Goal: Information Seeking & Learning: Learn about a topic

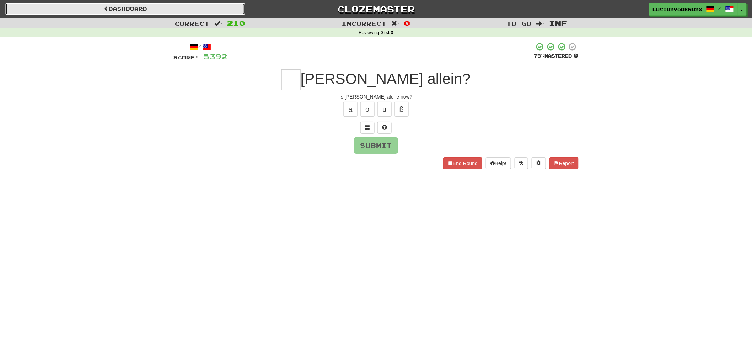
click at [128, 8] on link "Dashboard" at bounding box center [125, 9] width 240 height 12
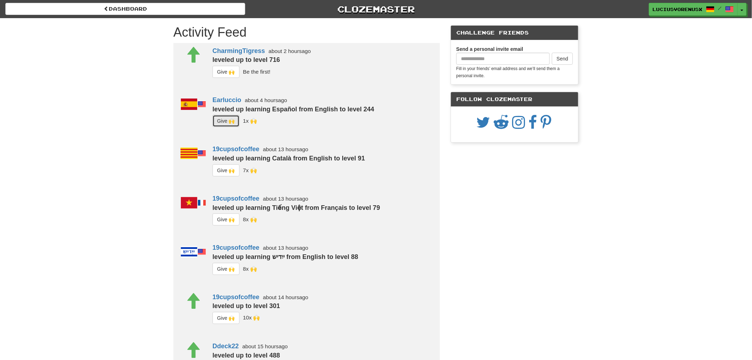
click at [223, 121] on button "G i ve 🙌" at bounding box center [226, 121] width 27 height 12
click at [227, 74] on button "G i ve 🙌" at bounding box center [226, 72] width 27 height 12
click at [226, 175] on button "G i ve 🙌" at bounding box center [226, 170] width 27 height 12
click at [222, 218] on button "G i ve 🙌" at bounding box center [226, 219] width 27 height 12
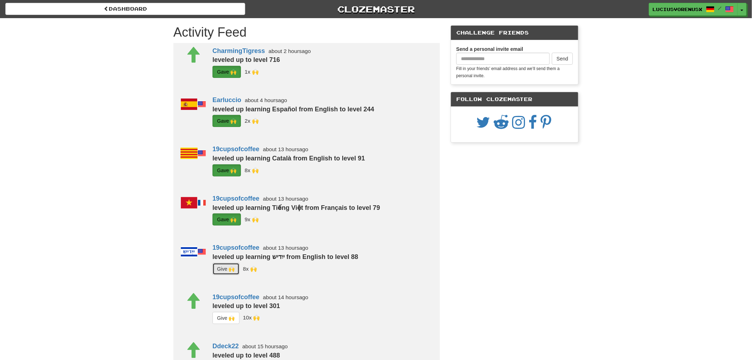
click at [222, 268] on button "G i ve 🙌" at bounding box center [226, 269] width 27 height 12
click at [223, 316] on button "G i ve 🙌" at bounding box center [226, 318] width 27 height 12
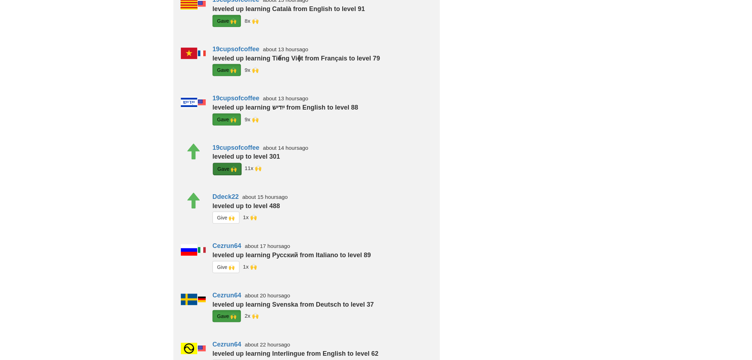
scroll to position [173, 0]
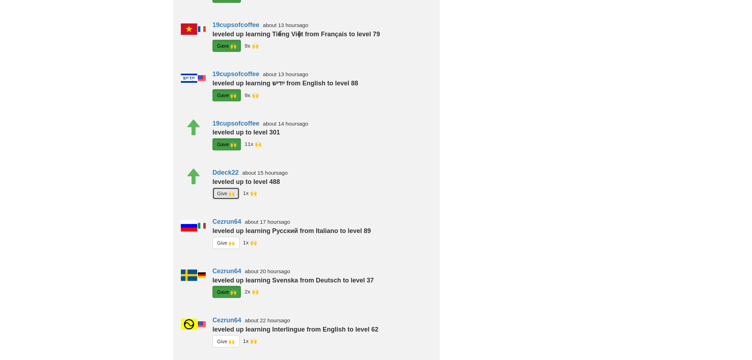
click at [225, 194] on button "G i ve 🙌" at bounding box center [226, 193] width 27 height 12
click at [223, 241] on button "G i ve 🙌" at bounding box center [226, 243] width 27 height 12
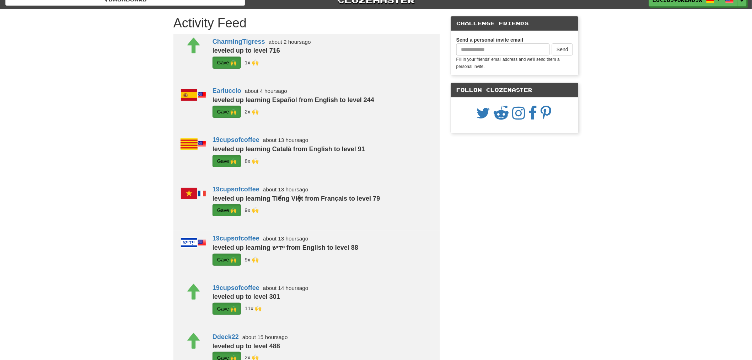
scroll to position [0, 0]
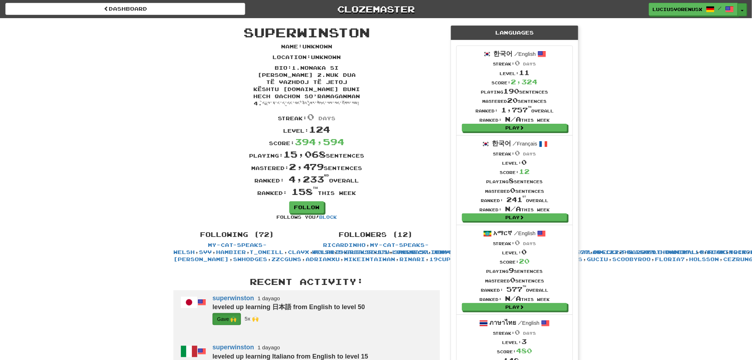
click at [741, 6] on button "Toggle Dropdown" at bounding box center [742, 9] width 9 height 13
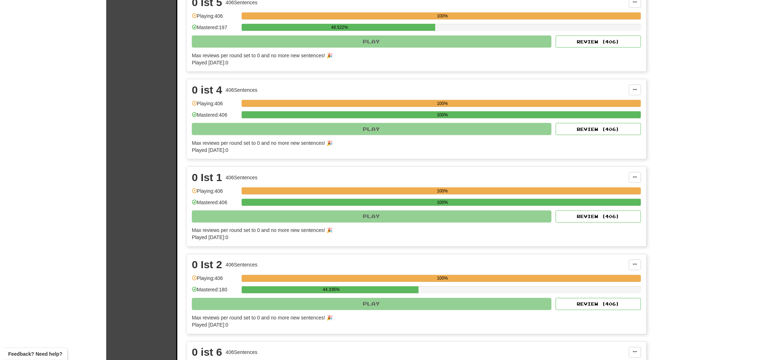
scroll to position [363, 0]
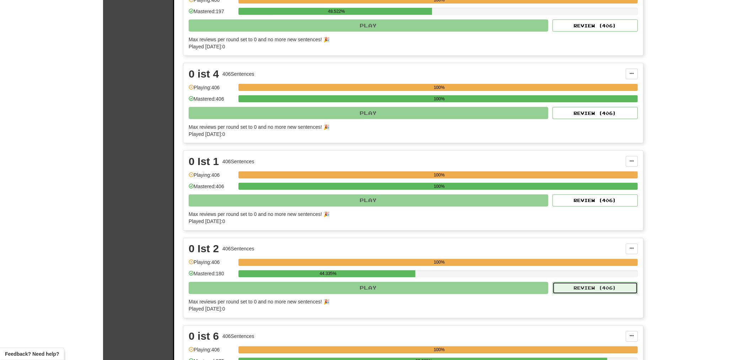
click at [592, 289] on button "Review ( 406 )" at bounding box center [595, 288] width 85 height 12
select select "********"
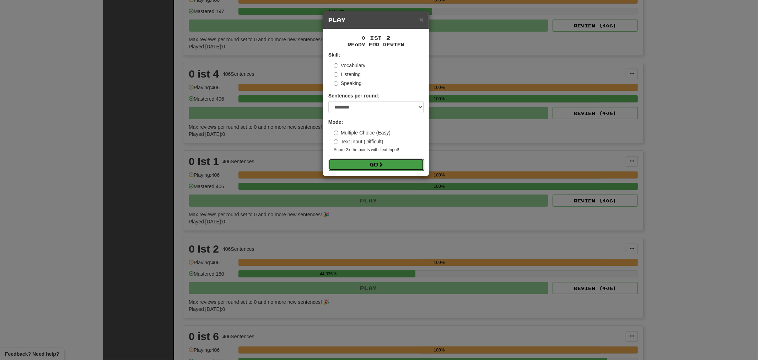
click at [382, 165] on span at bounding box center [380, 164] width 5 height 5
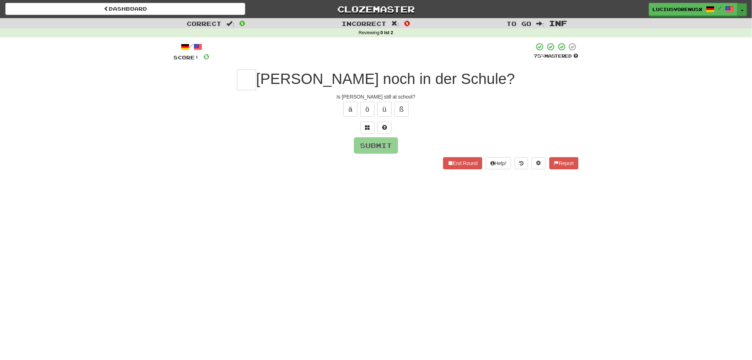
click at [743, 10] on span "button" at bounding box center [742, 10] width 3 height 1
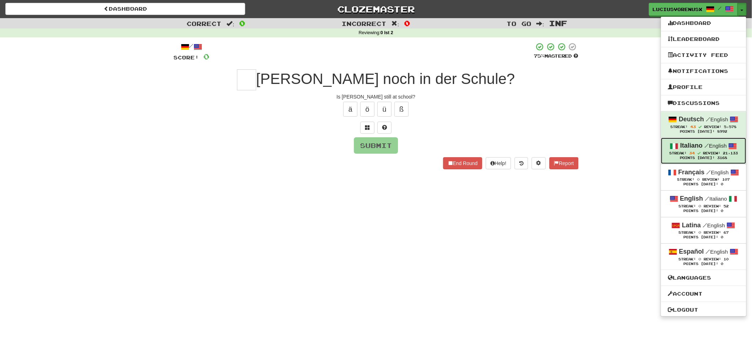
click at [697, 153] on span at bounding box center [698, 152] width 3 height 3
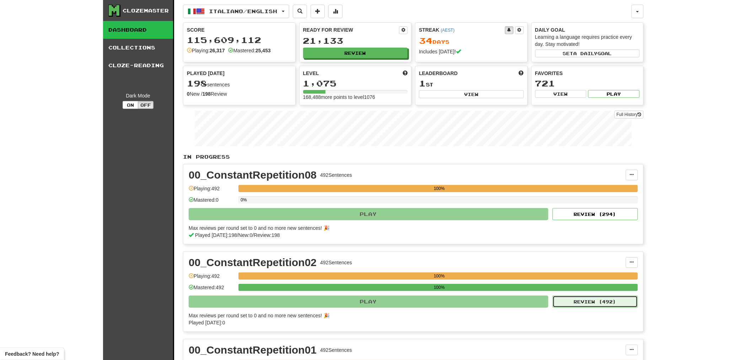
click at [613, 304] on button "Review ( 492 )" at bounding box center [595, 301] width 85 height 12
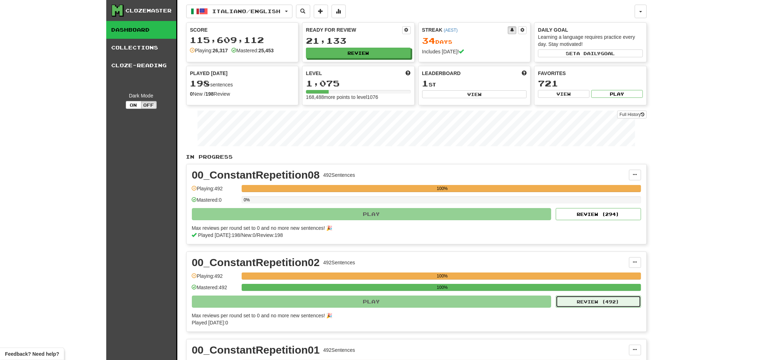
select select "********"
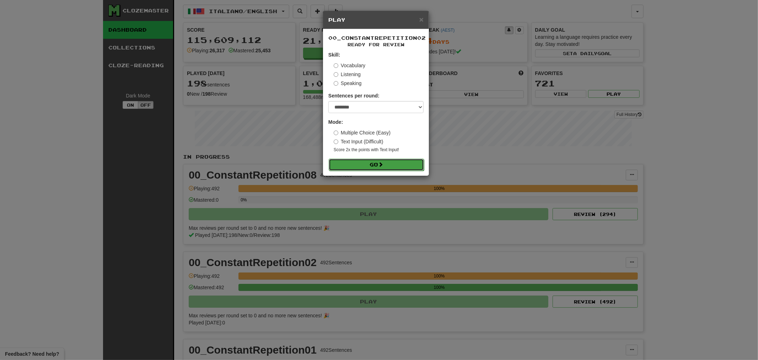
click at [365, 164] on button "Go" at bounding box center [376, 165] width 95 height 12
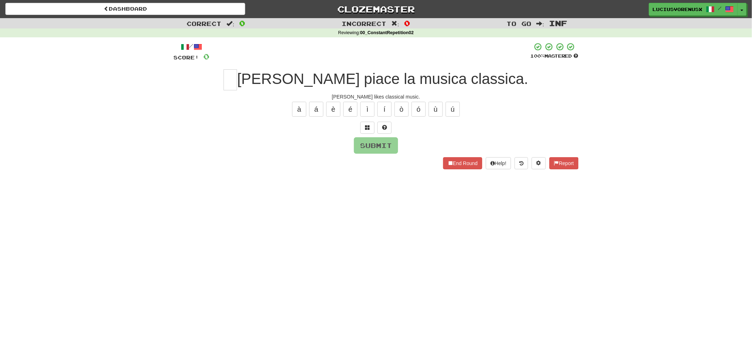
click at [37, 196] on div "Dashboard Clozemaster [PERSON_NAME] / Toggle Dropdown Dashboard Leaderboard Act…" at bounding box center [376, 180] width 752 height 360
click at [237, 84] on input "text" at bounding box center [231, 79] width 14 height 21
type input "*"
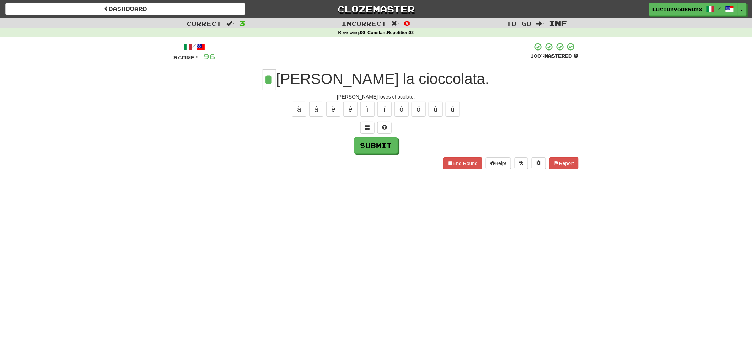
type input "*"
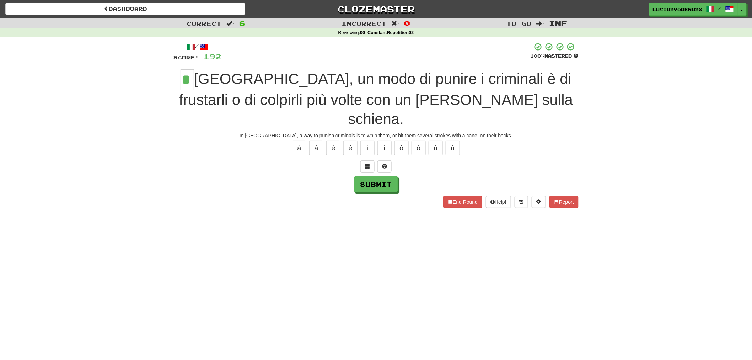
type input "*"
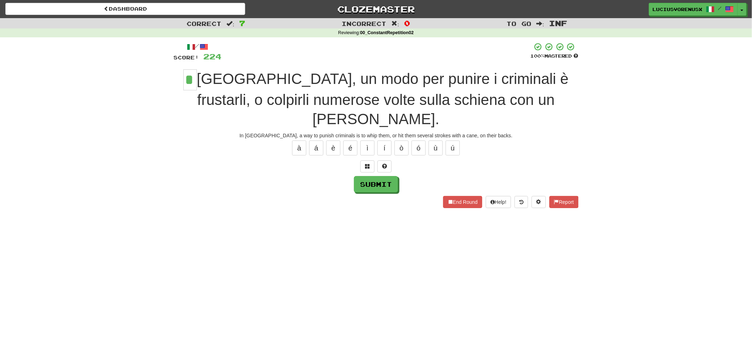
type input "*"
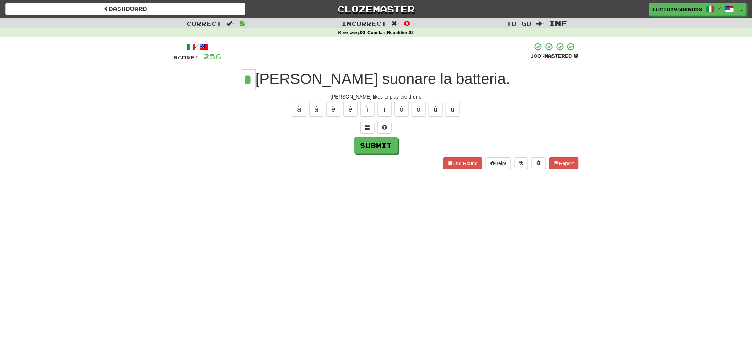
type input "*"
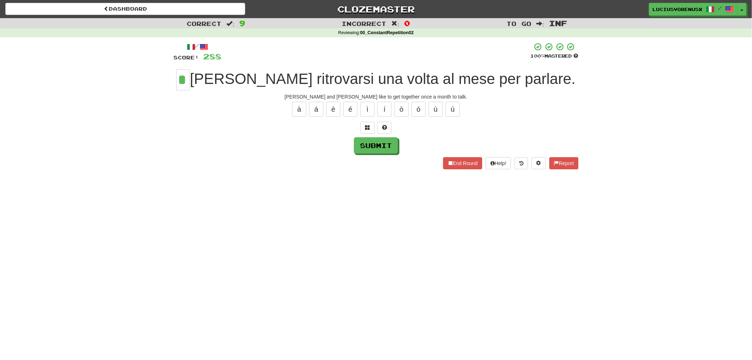
type input "*"
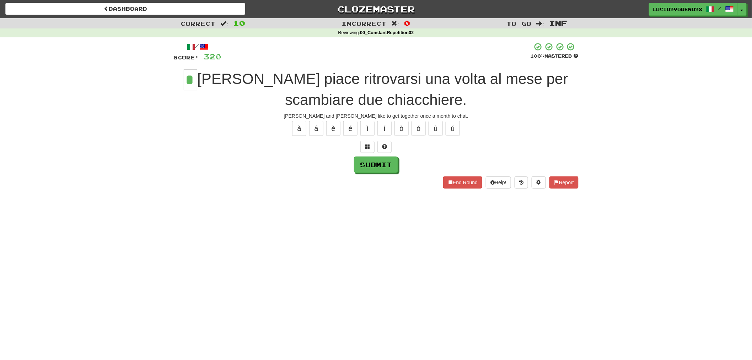
type input "*"
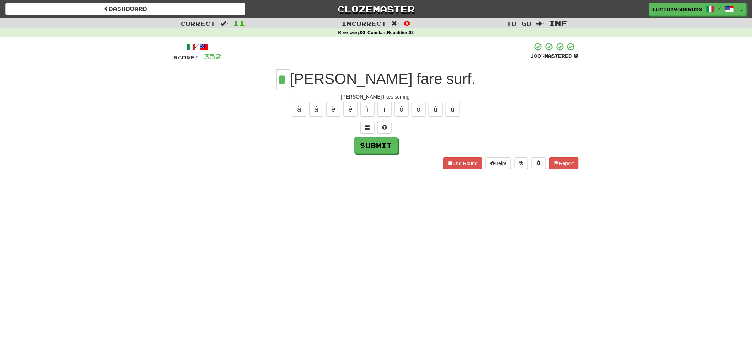
type input "*"
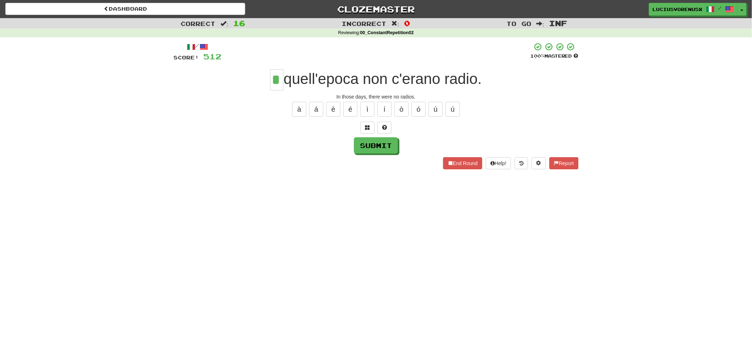
type input "*"
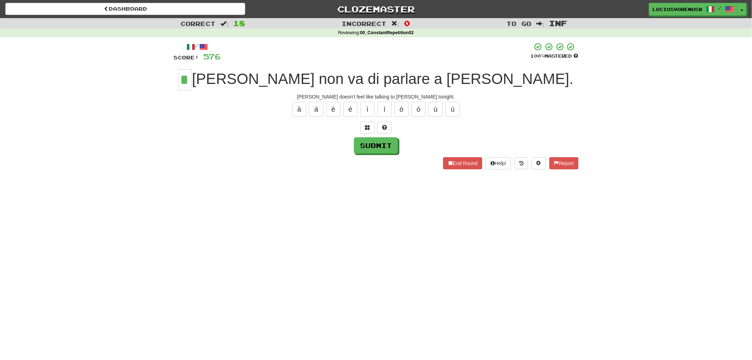
type input "*"
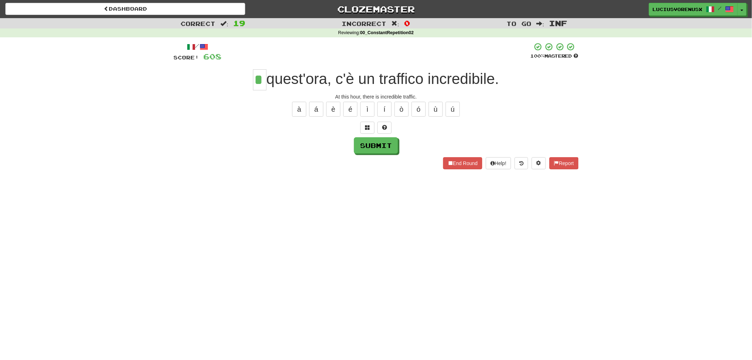
type input "*"
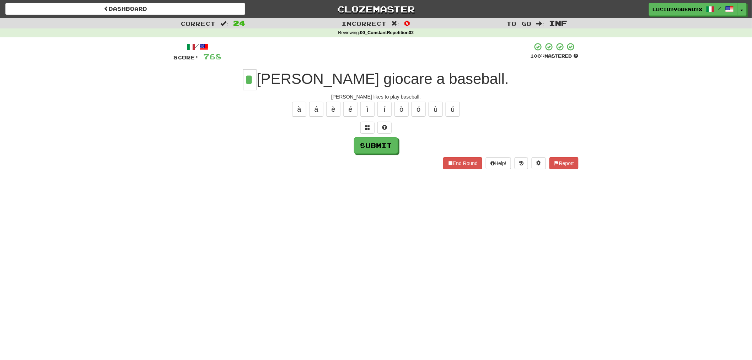
type input "*"
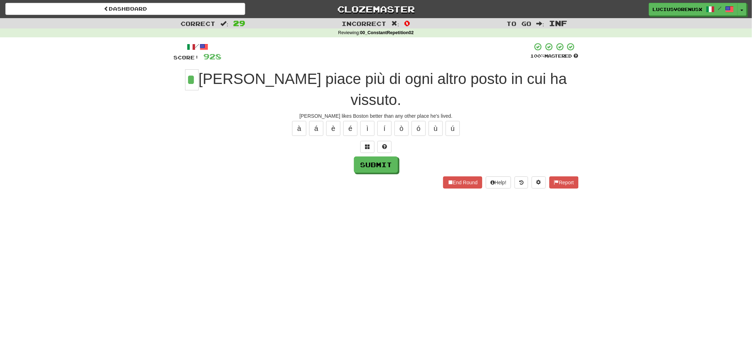
type input "*"
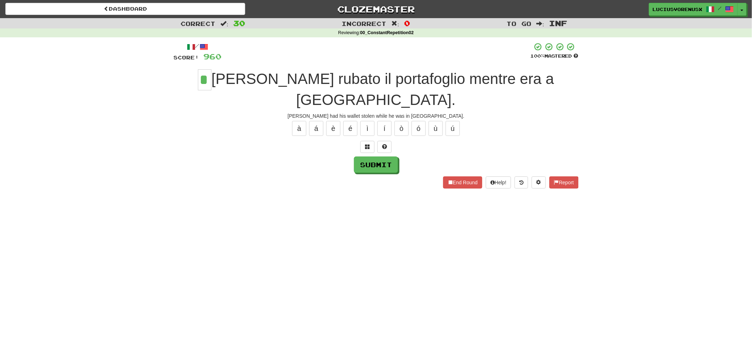
type input "*"
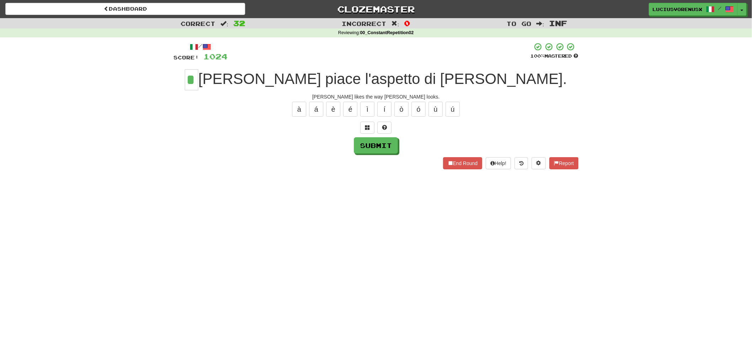
type input "*"
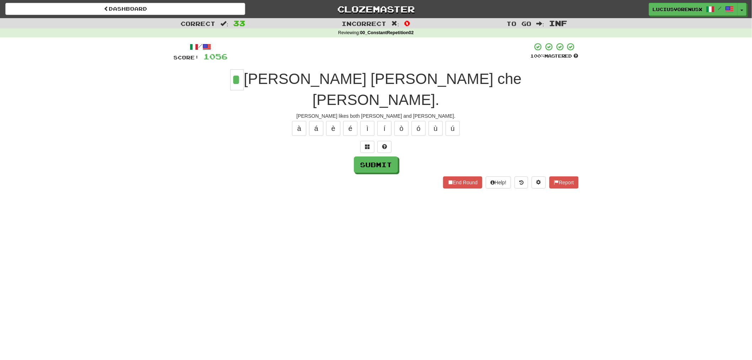
type input "*"
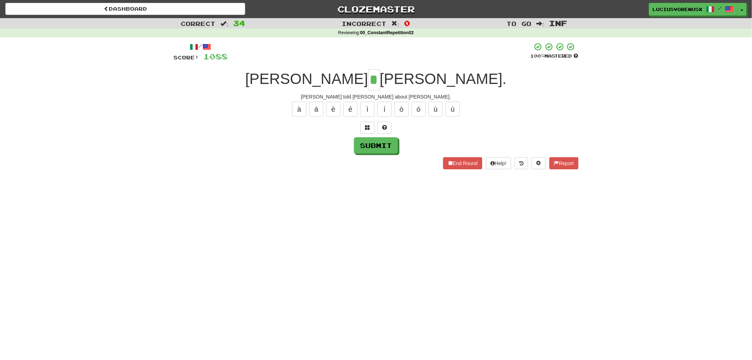
type input "*"
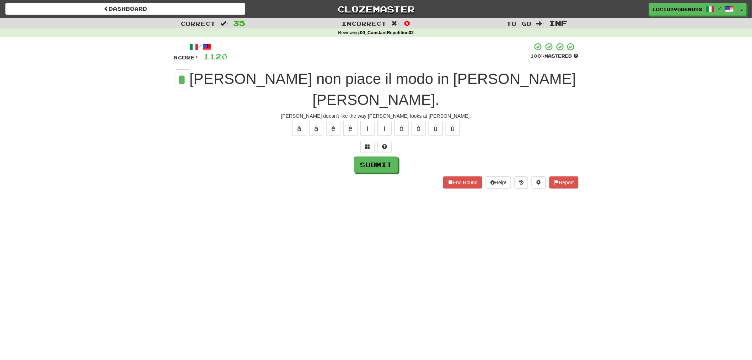
type input "*"
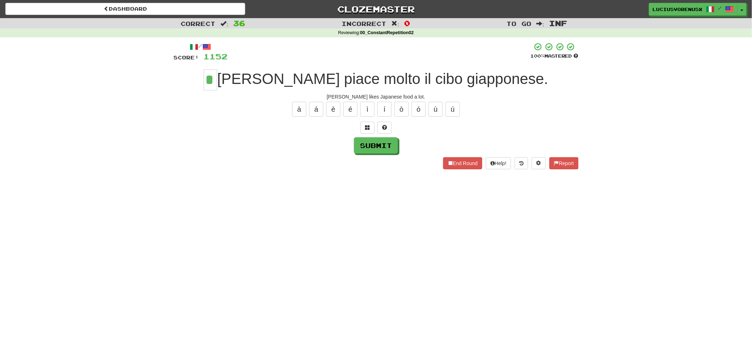
type input "*"
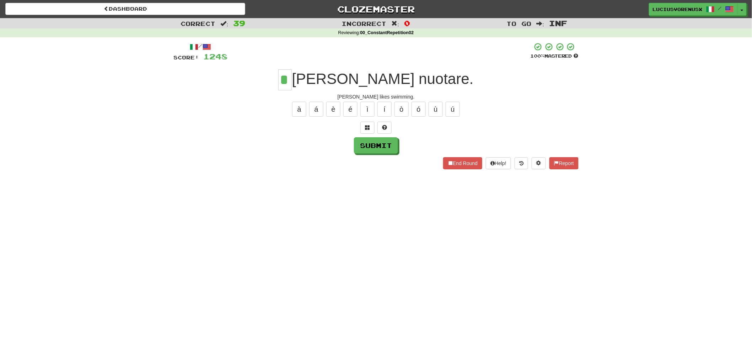
type input "*"
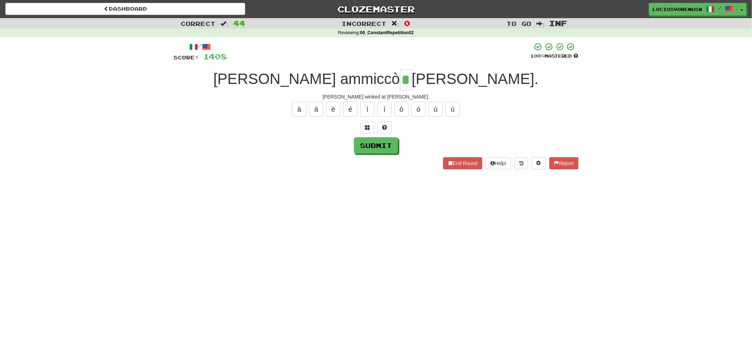
type input "*"
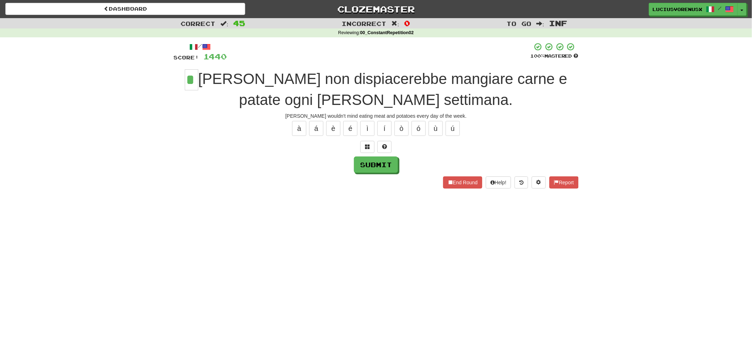
type input "*"
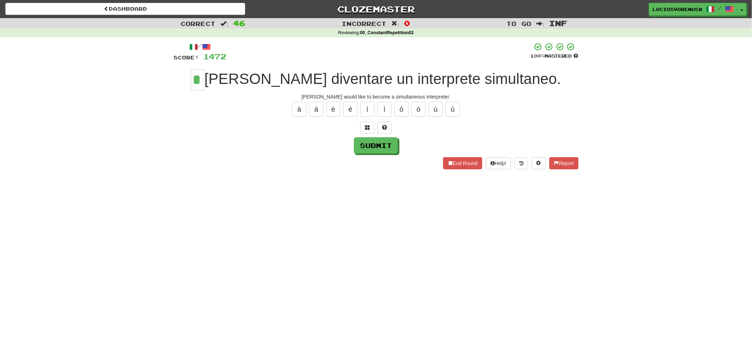
type input "*"
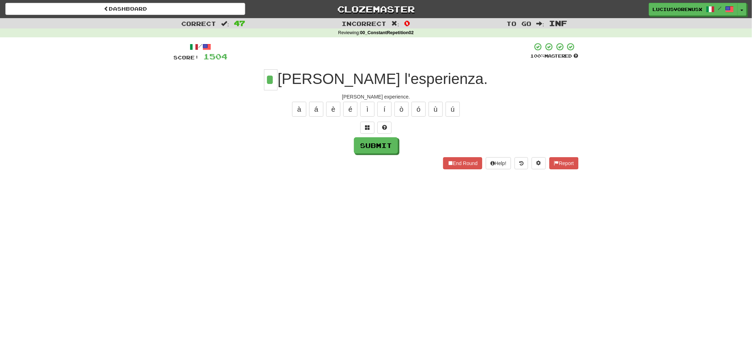
type input "*"
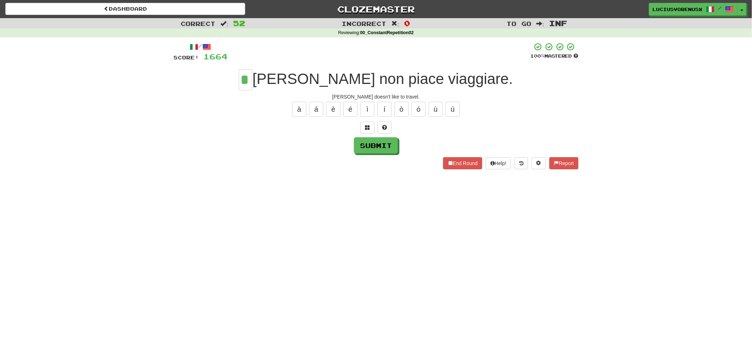
type input "*"
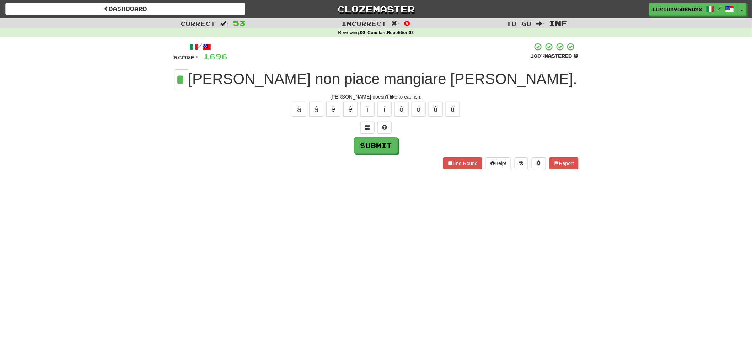
type input "*"
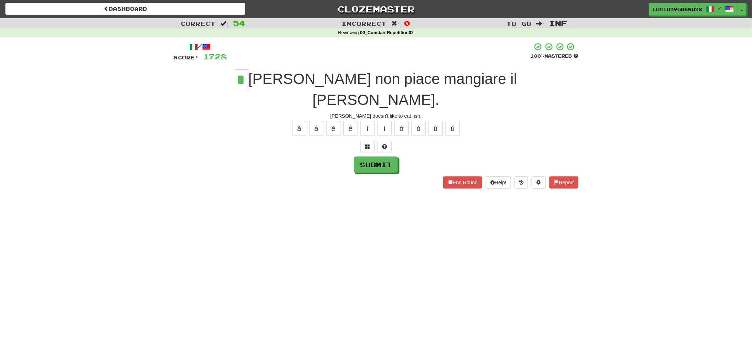
type input "*"
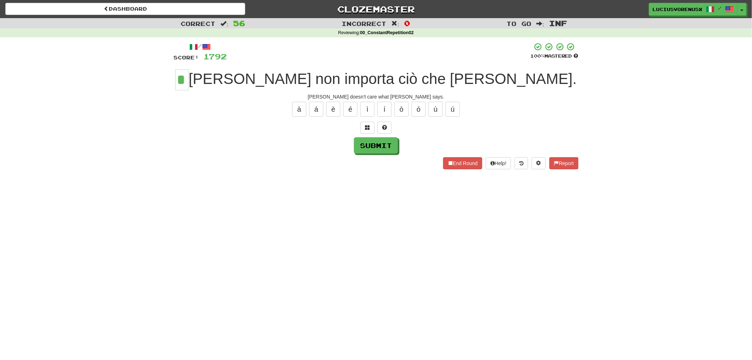
type input "*"
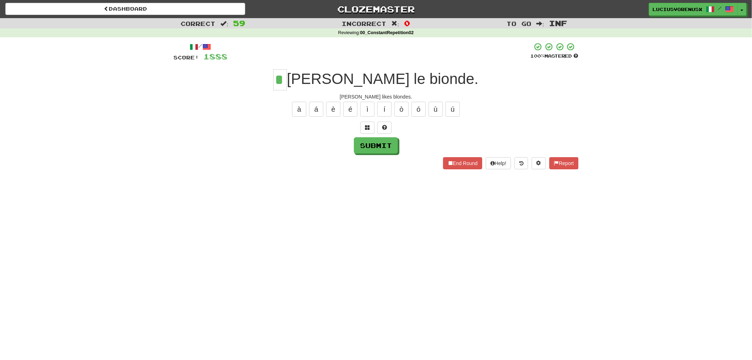
type input "*"
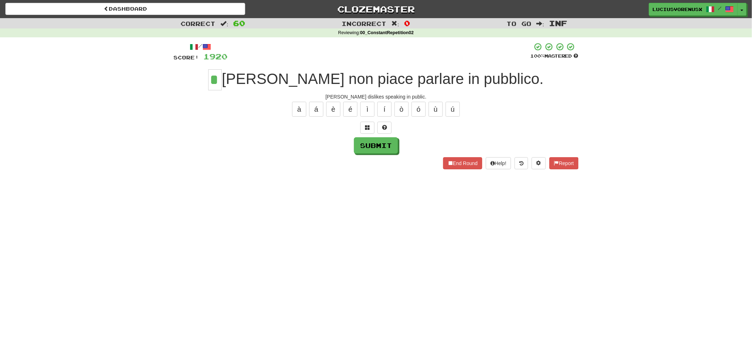
type input "*"
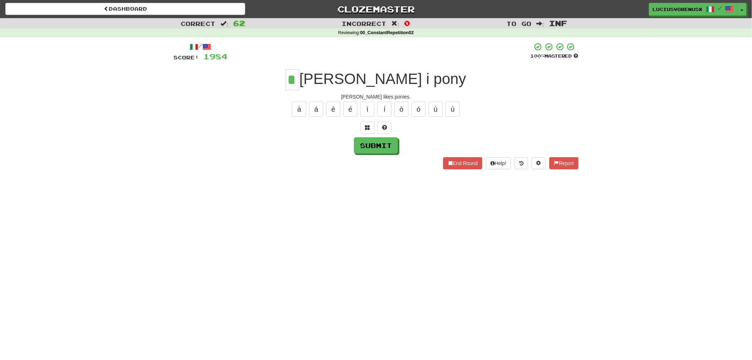
type input "*"
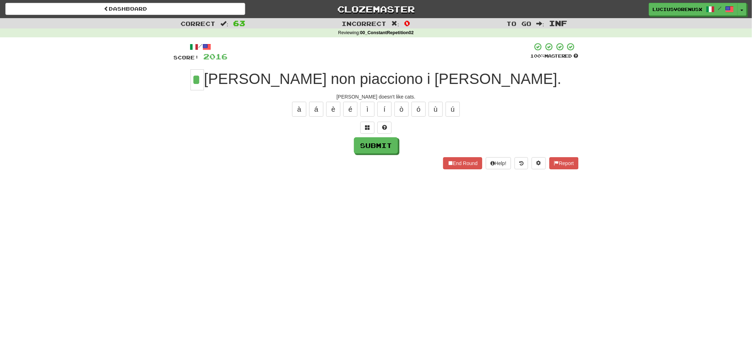
type input "*"
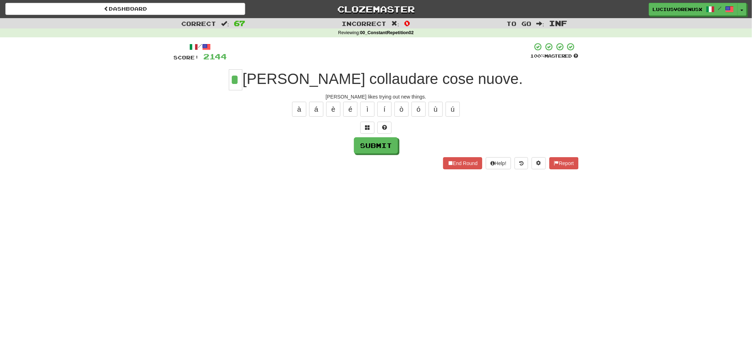
type input "*"
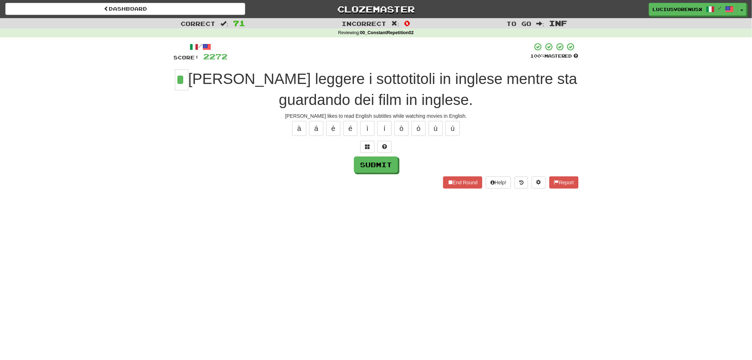
type input "*"
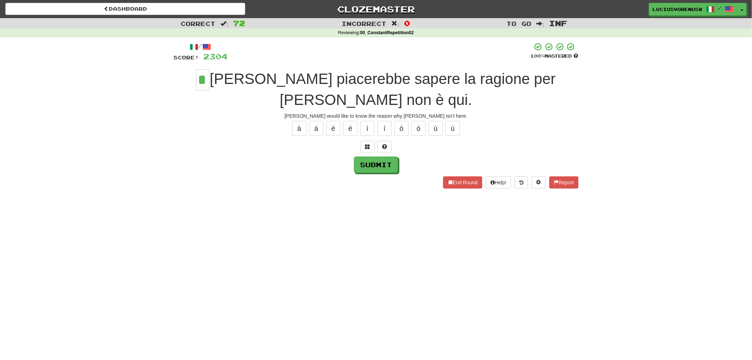
type input "*"
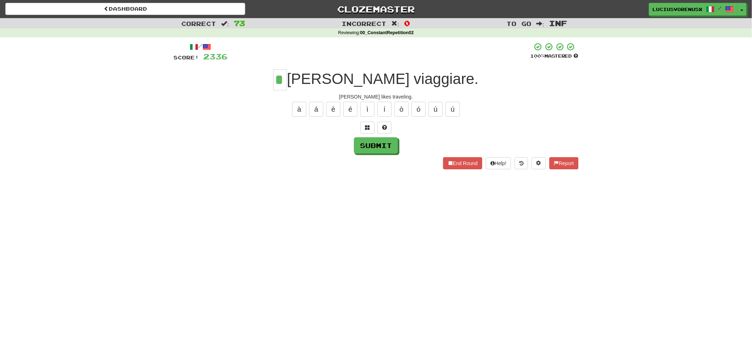
type input "*"
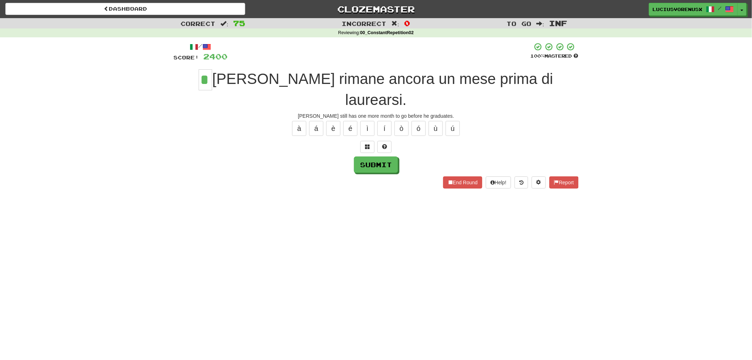
type input "*"
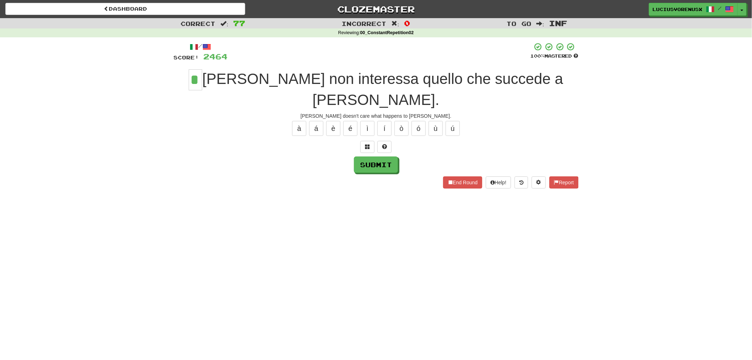
type input "*"
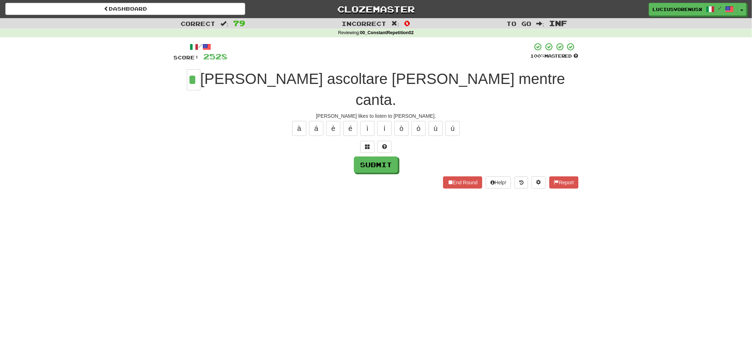
type input "*"
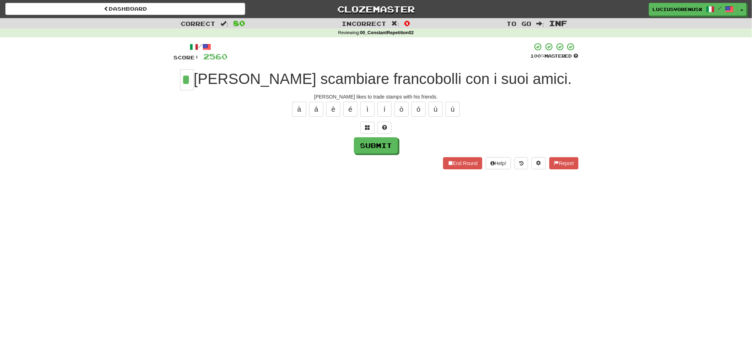
type input "*"
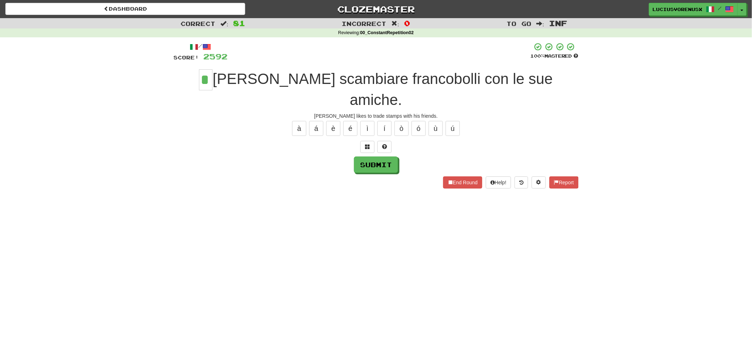
type input "*"
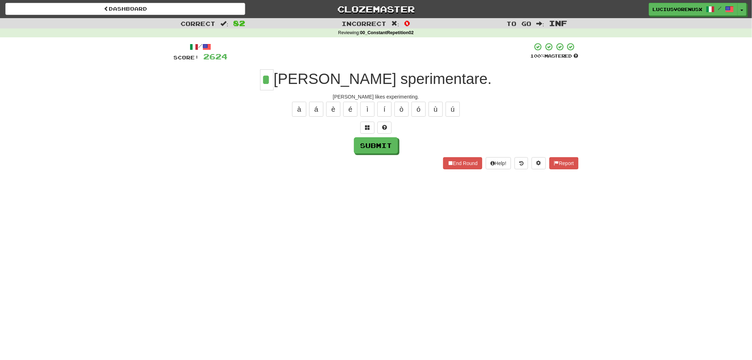
type input "*"
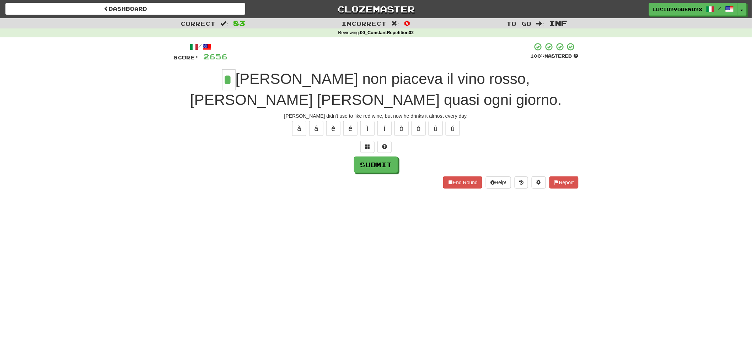
type input "*"
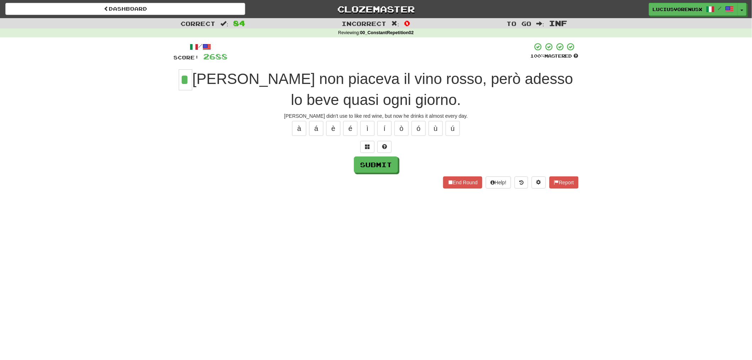
type input "*"
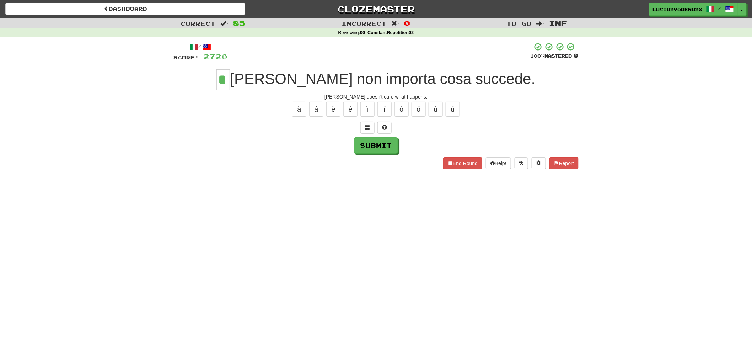
type input "*"
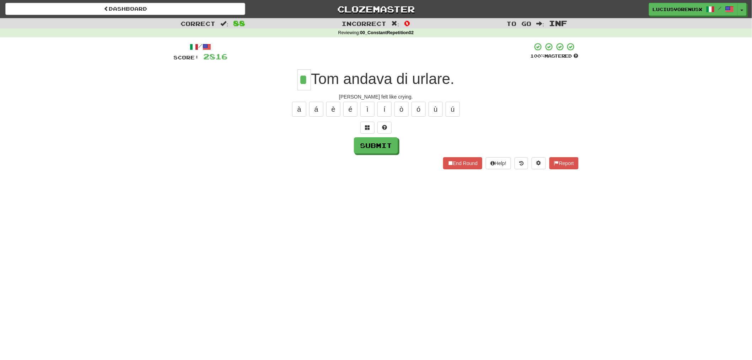
type input "*"
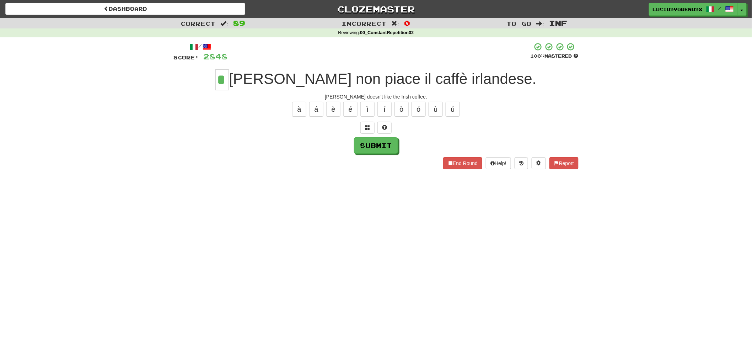
type input "*"
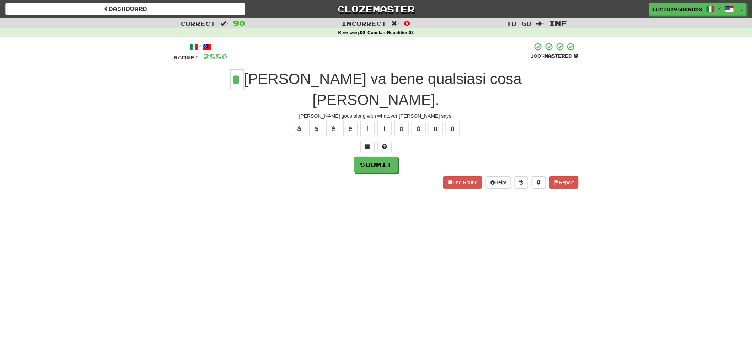
type input "*"
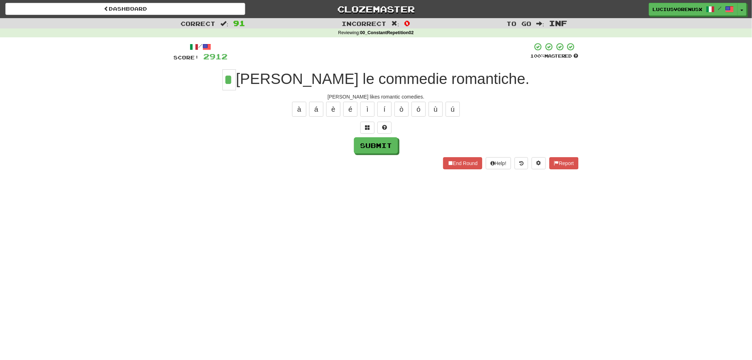
type input "*"
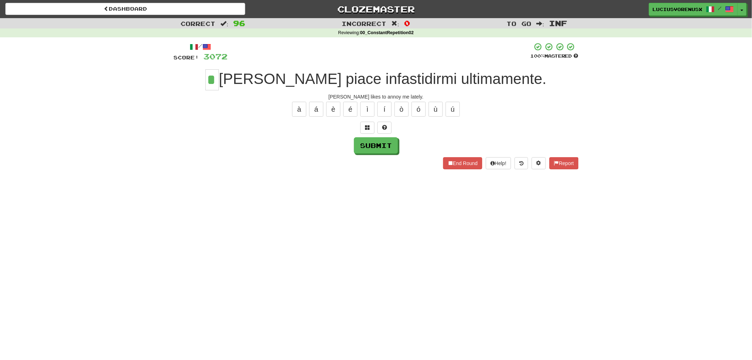
type input "*"
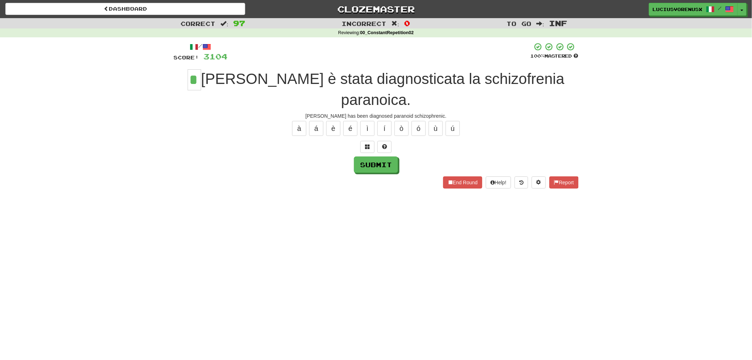
type input "*"
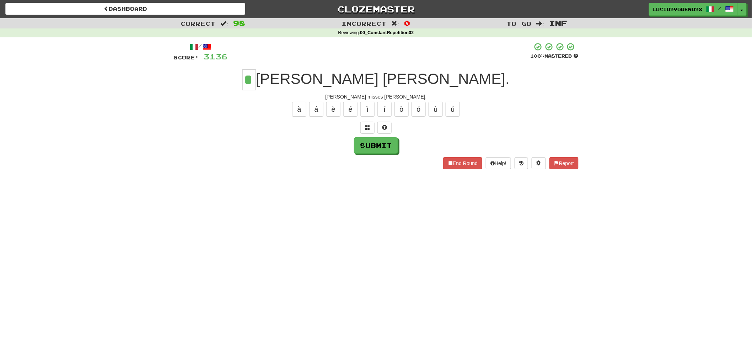
type input "*"
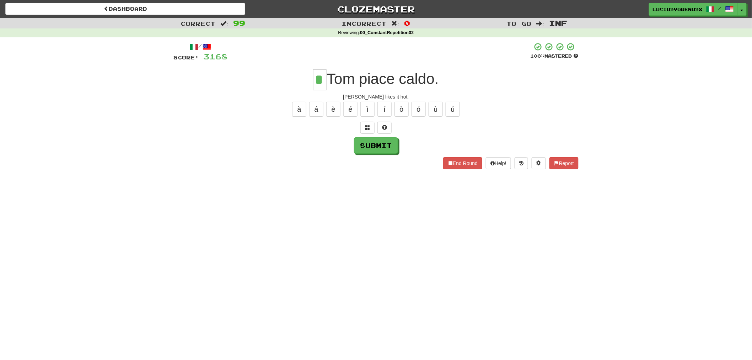
type input "*"
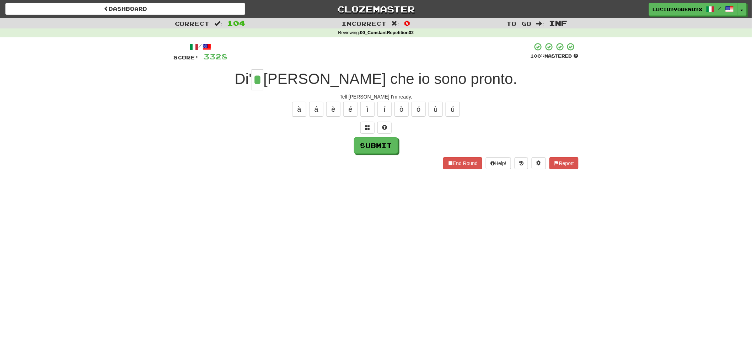
type input "*"
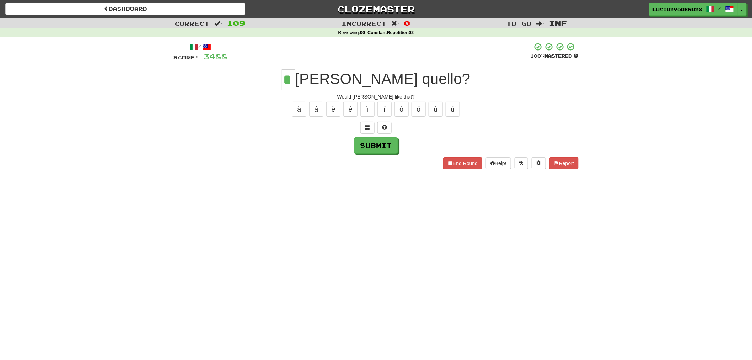
type input "*"
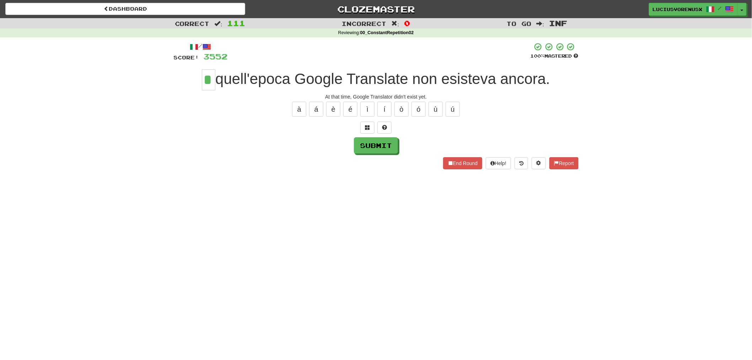
type input "*"
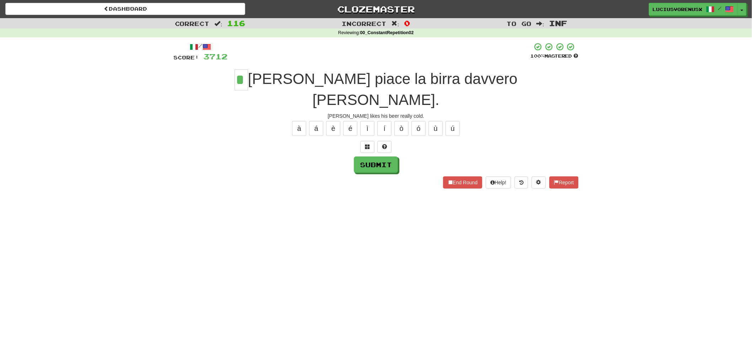
type input "*"
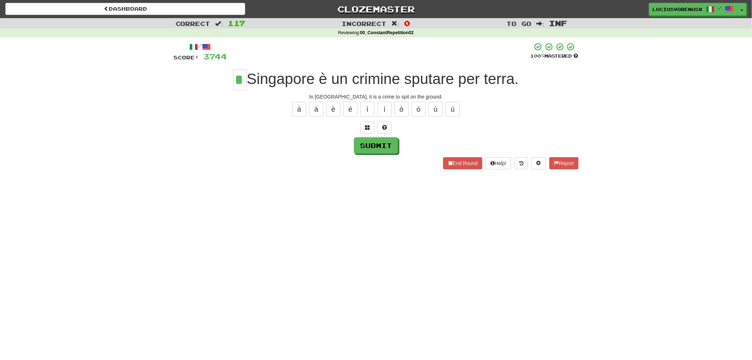
type input "*"
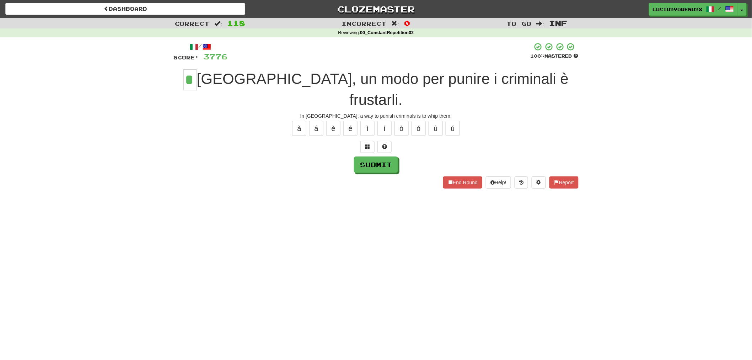
type input "*"
